Goal: Task Accomplishment & Management: Manage account settings

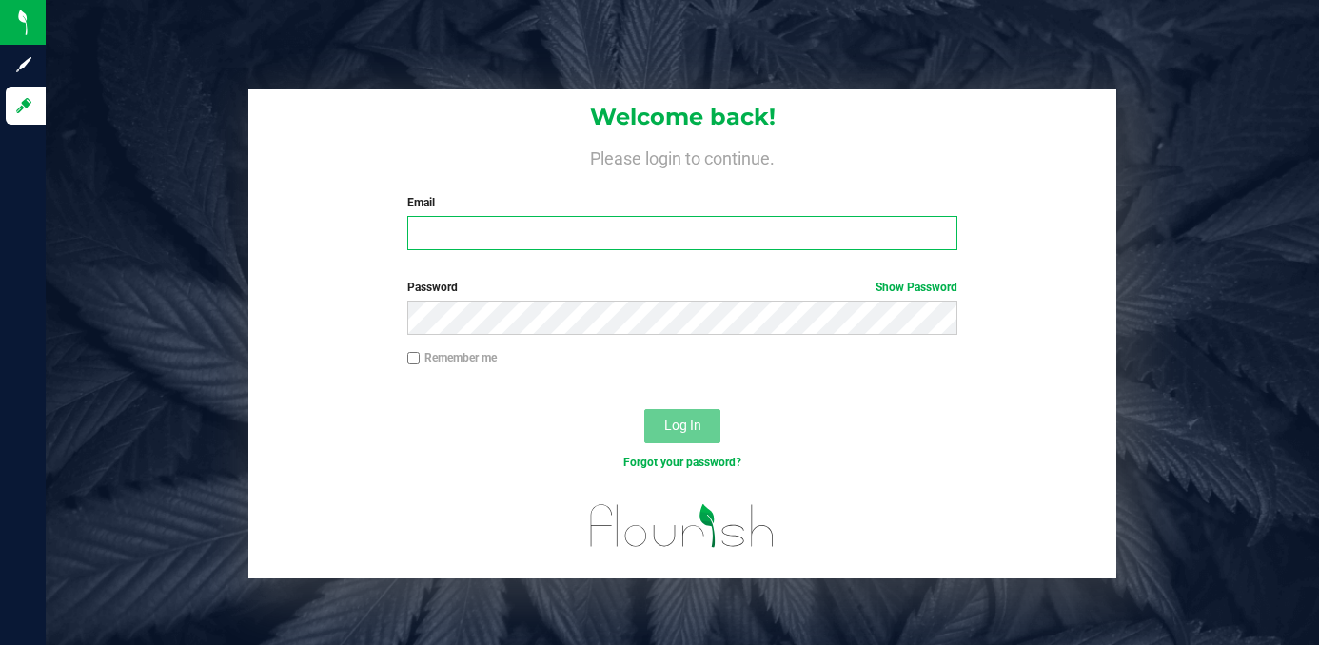
click at [449, 227] on input "Email" at bounding box center [682, 233] width 550 height 34
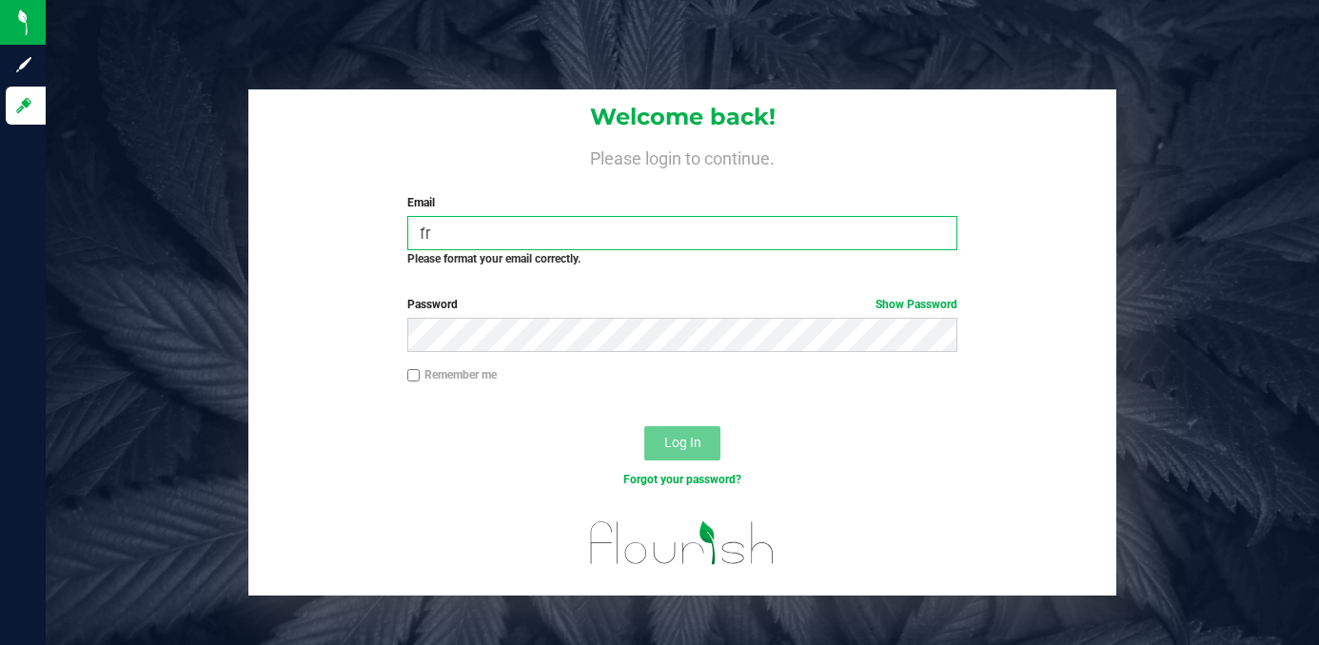
type input "f"
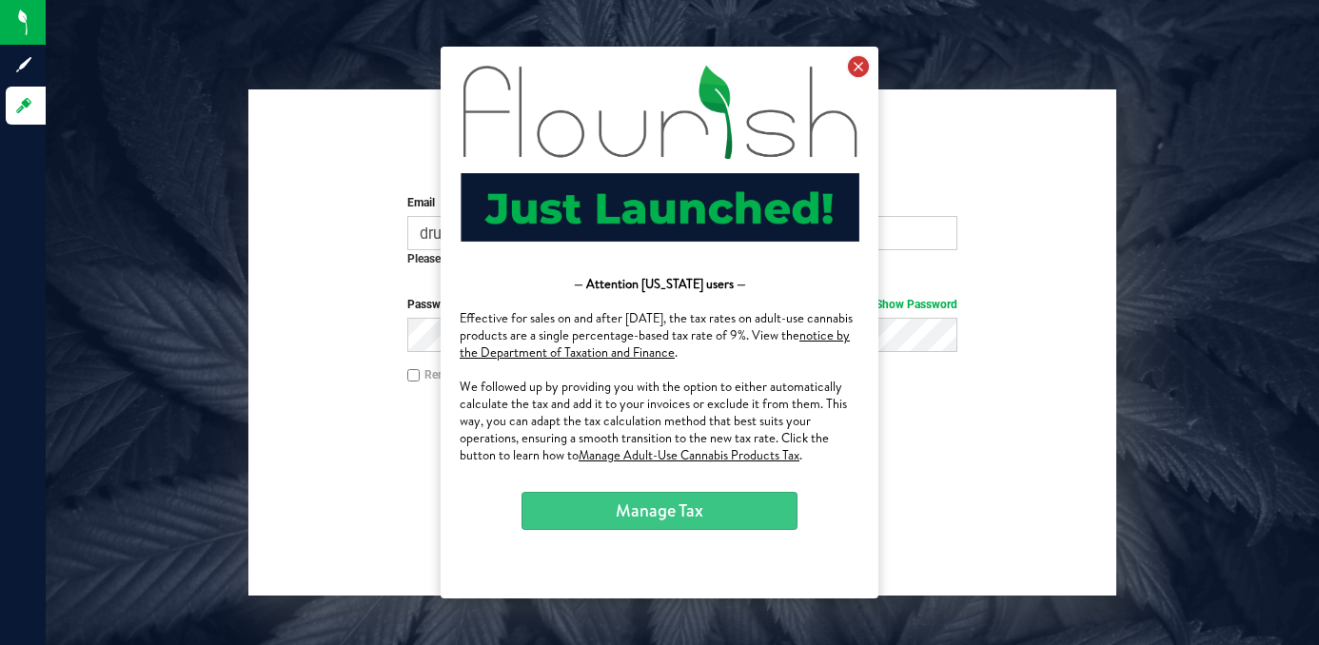
click at [864, 75] on icon at bounding box center [858, 66] width 21 height 21
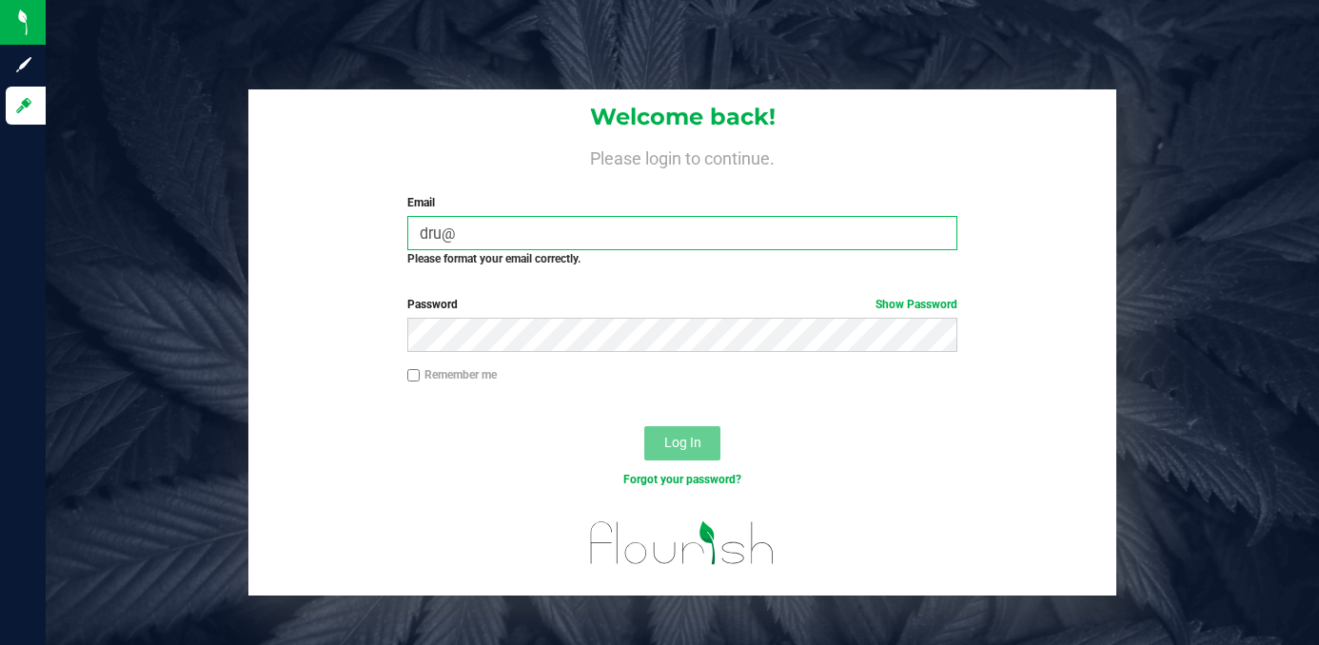
click at [643, 239] on input "dru@" at bounding box center [682, 233] width 550 height 34
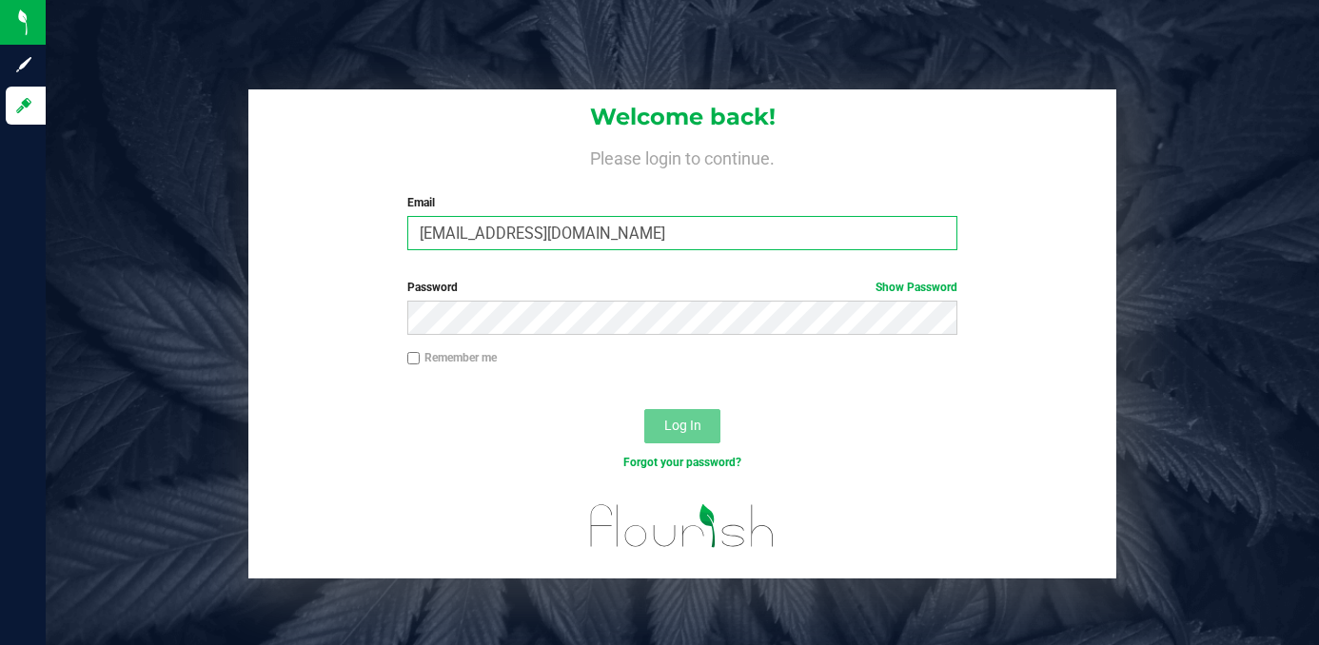
type input "[EMAIL_ADDRESS][DOMAIN_NAME]"
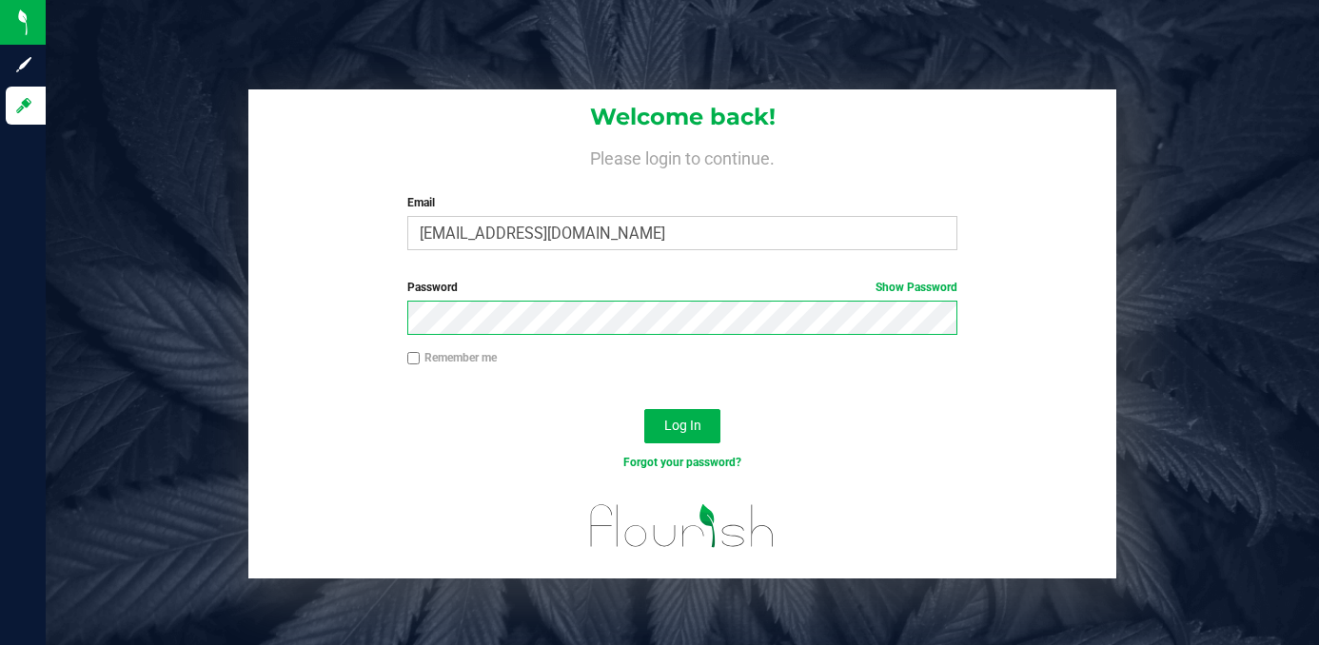
click at [644, 409] on button "Log In" at bounding box center [682, 426] width 76 height 34
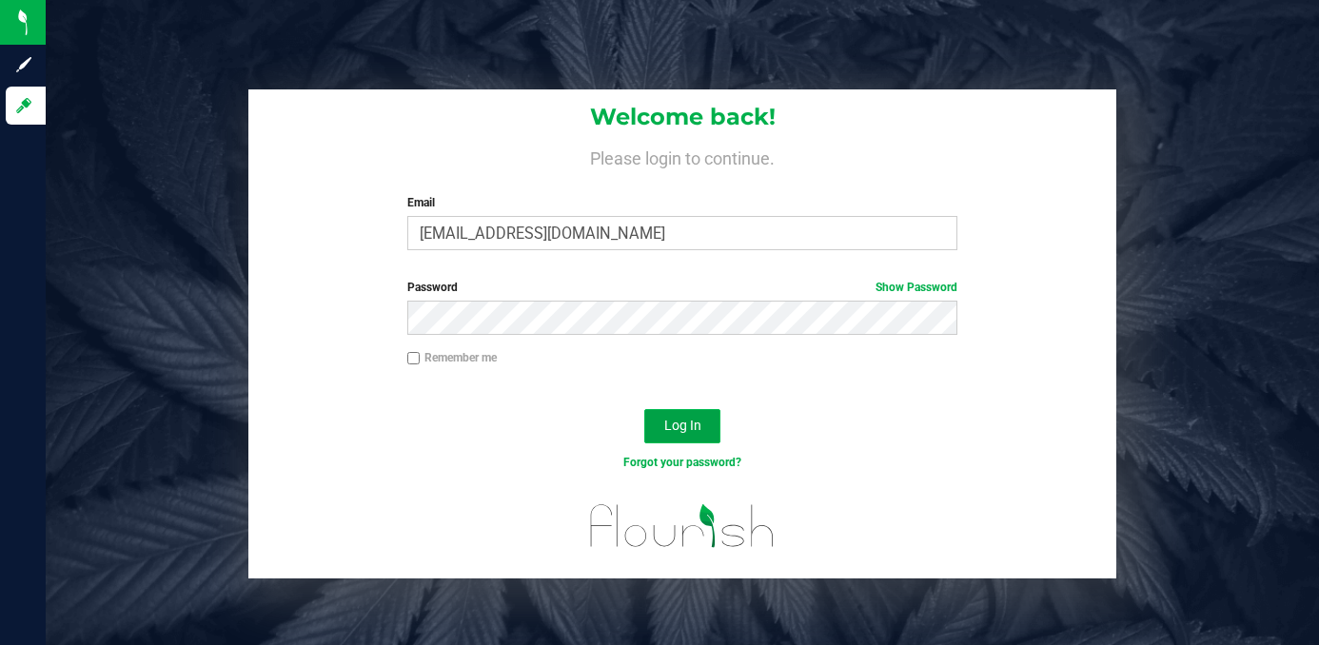
click at [662, 409] on button "Log In" at bounding box center [682, 426] width 76 height 34
